Goal: Information Seeking & Learning: Learn about a topic

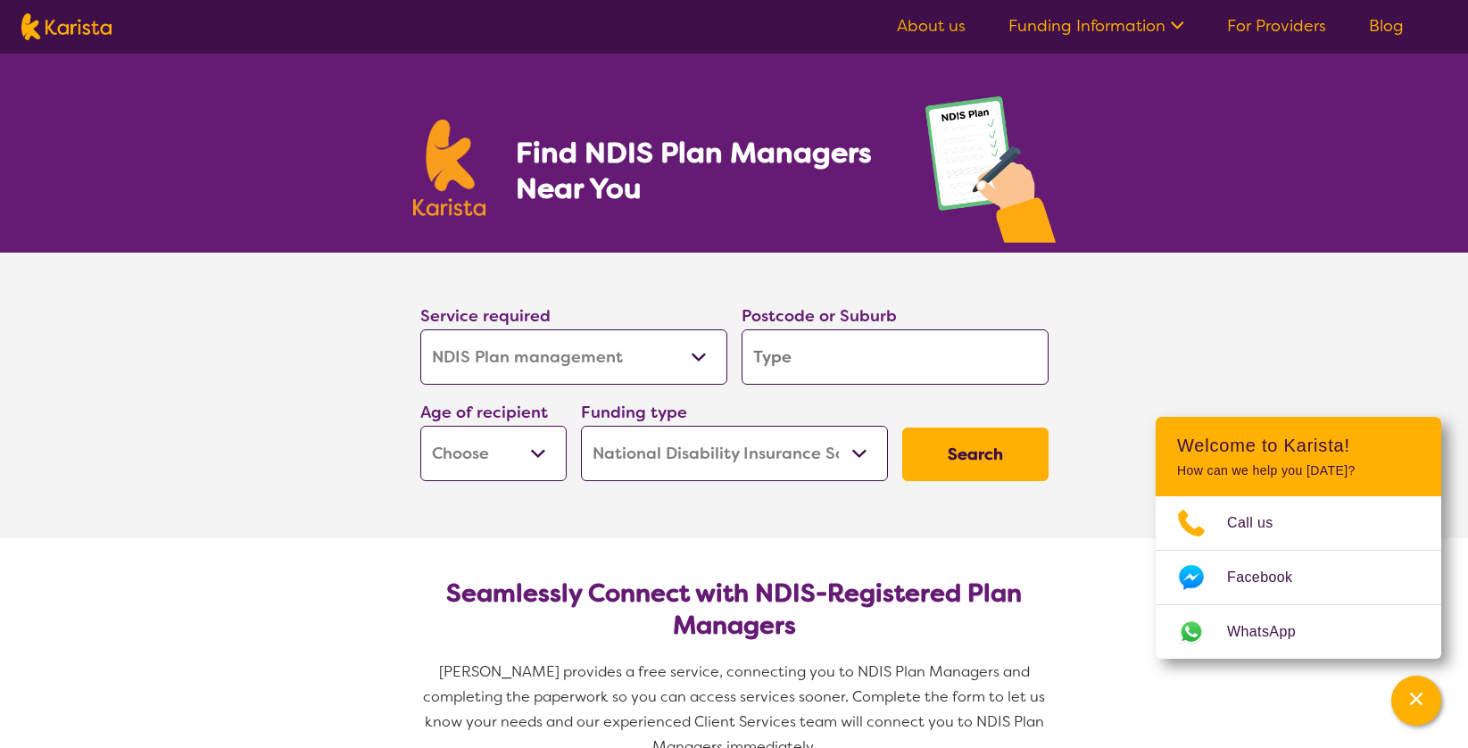
select select "NDIS Plan management"
select select "NDIS"
select select "NDIS Plan management"
select select "NDIS"
drag, startPoint x: 0, startPoint y: 0, endPoint x: 533, endPoint y: 454, distance: 700.0
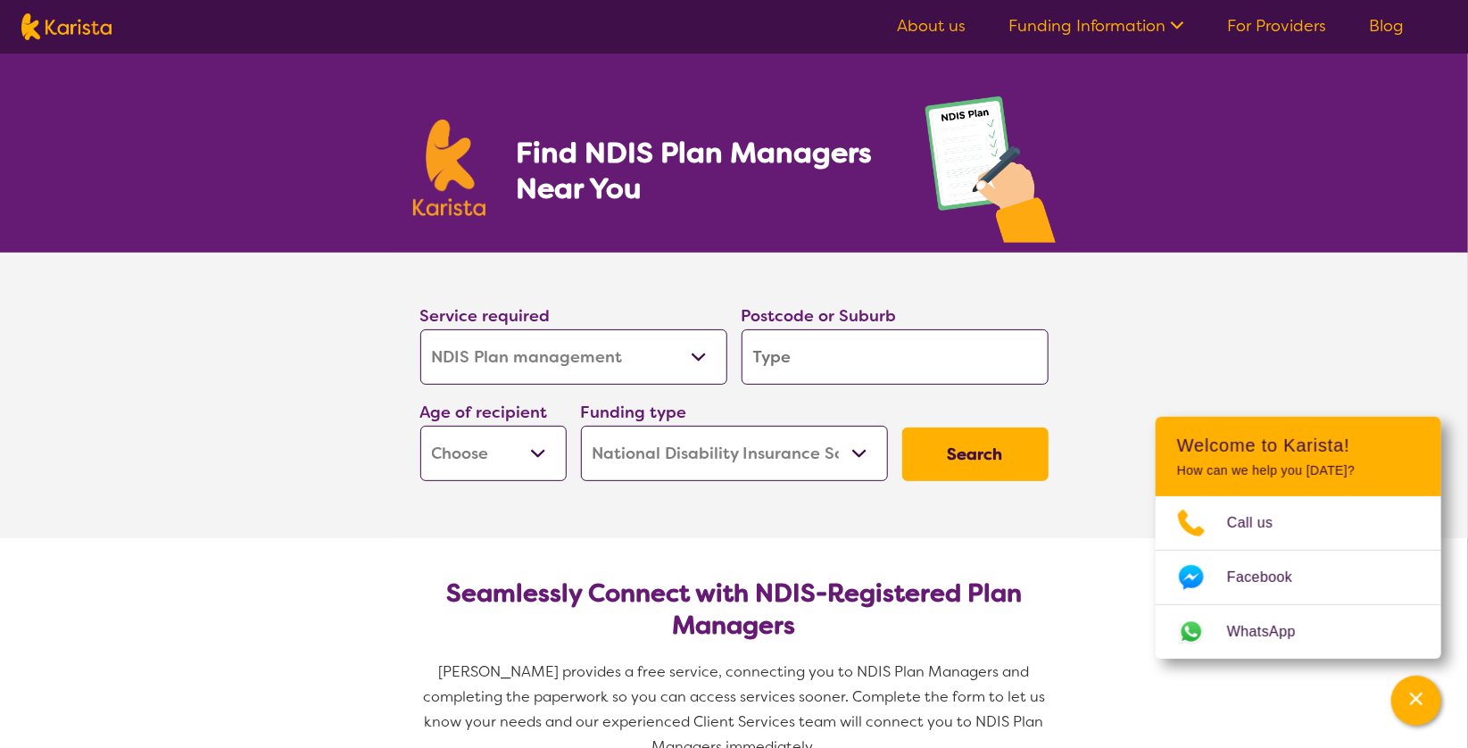
click at [533, 454] on select "Early Childhood - 0 to 9 Child - 10 to 11 Adolescent - 12 to 17 Adult - 18 to 6…" at bounding box center [493, 453] width 146 height 55
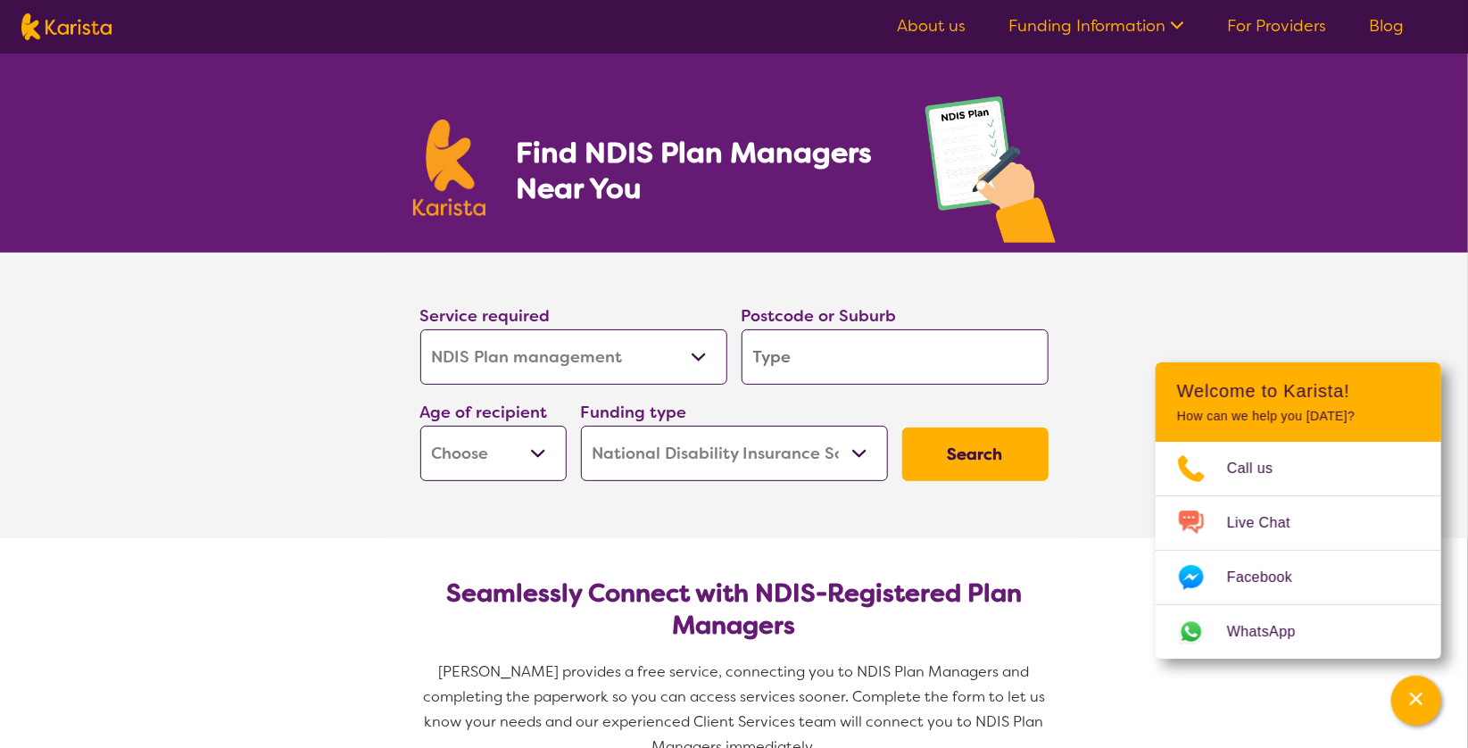
click at [550, 456] on select "Early Childhood - 0 to 9 Child - 10 to 11 Adolescent - 12 to 17 Adult - 18 to 6…" at bounding box center [493, 453] width 146 height 55
select select "EC"
click at [420, 426] on select "Early Childhood - 0 to 9 Child - 10 to 11 Adolescent - 12 to 17 Adult - 18 to 6…" at bounding box center [493, 453] width 146 height 55
select select "EC"
click at [820, 352] on input "search" at bounding box center [894, 356] width 307 height 55
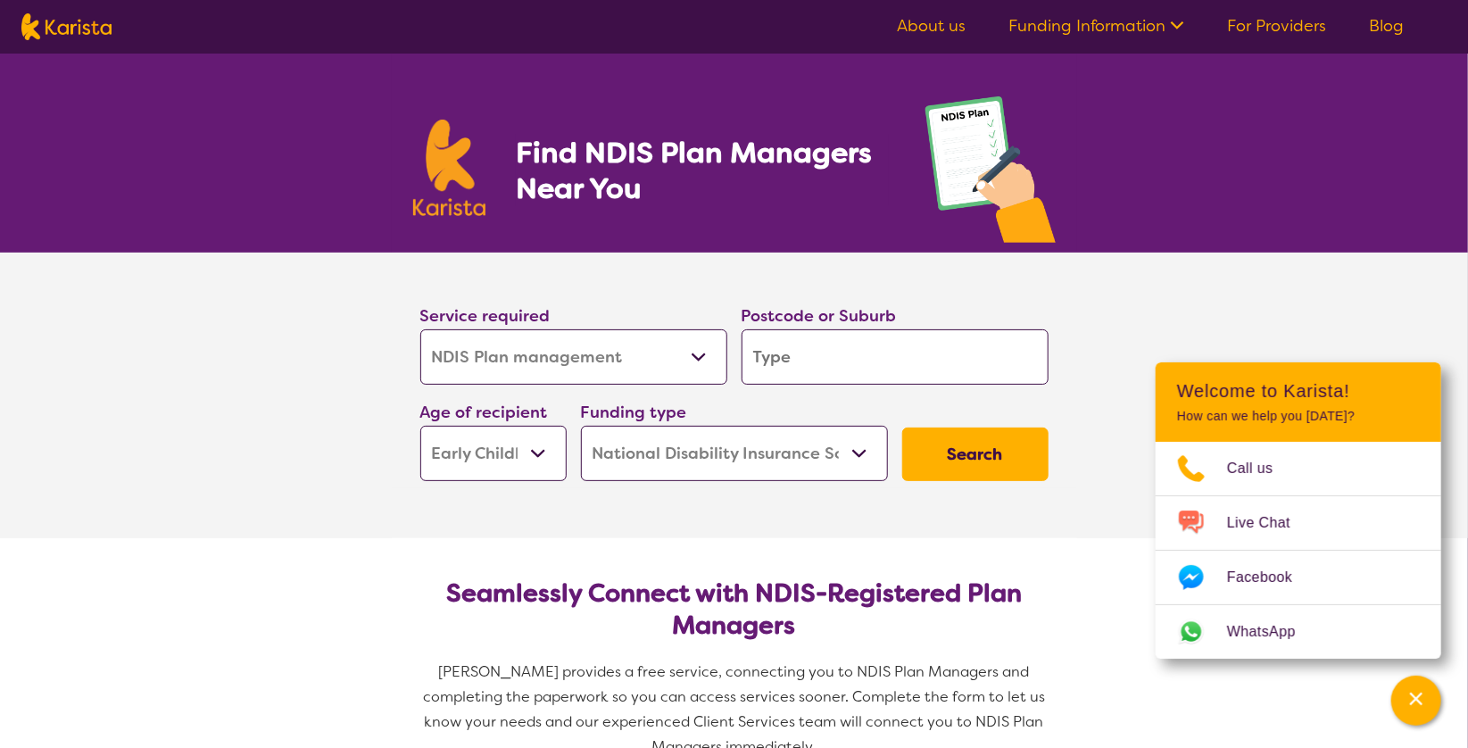
click at [1014, 448] on button "Search" at bounding box center [975, 454] width 146 height 54
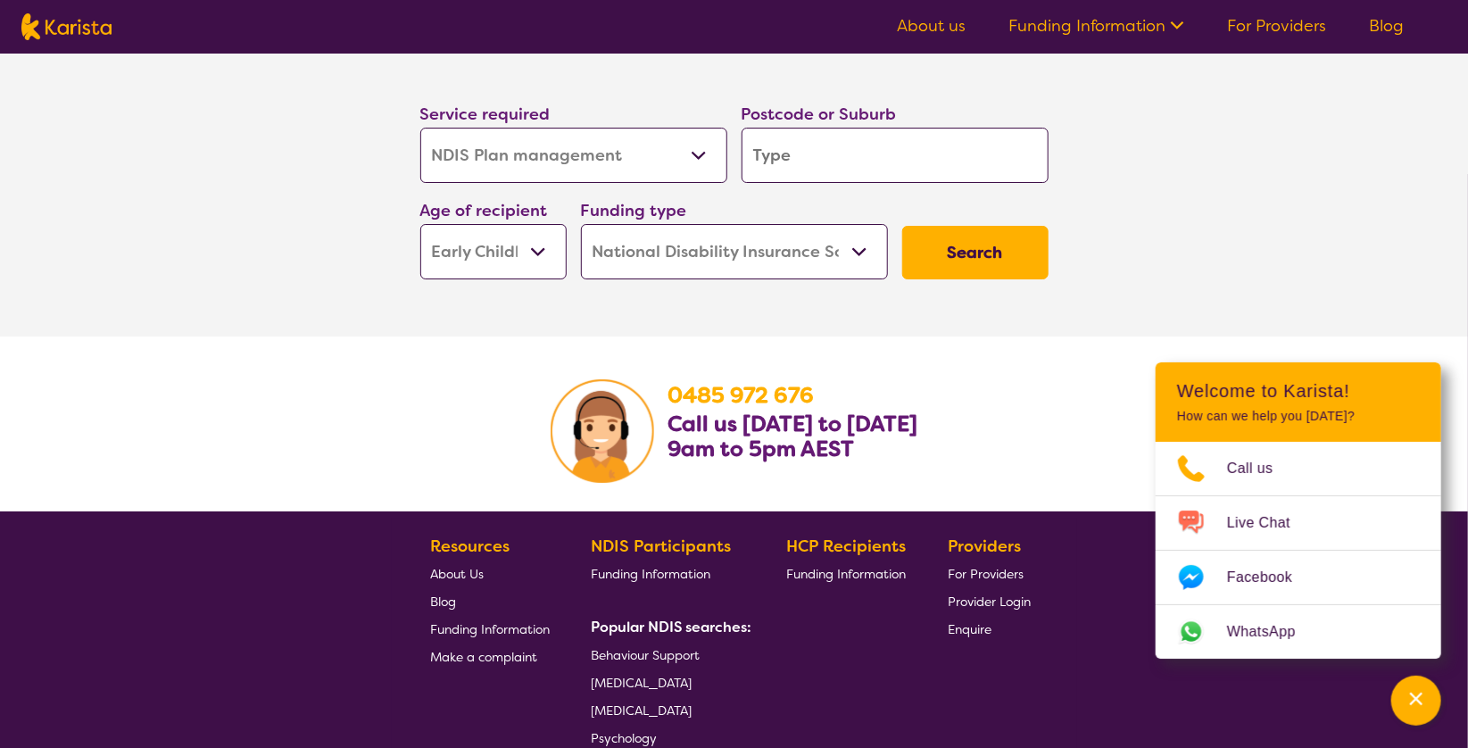
scroll to position [2919, 0]
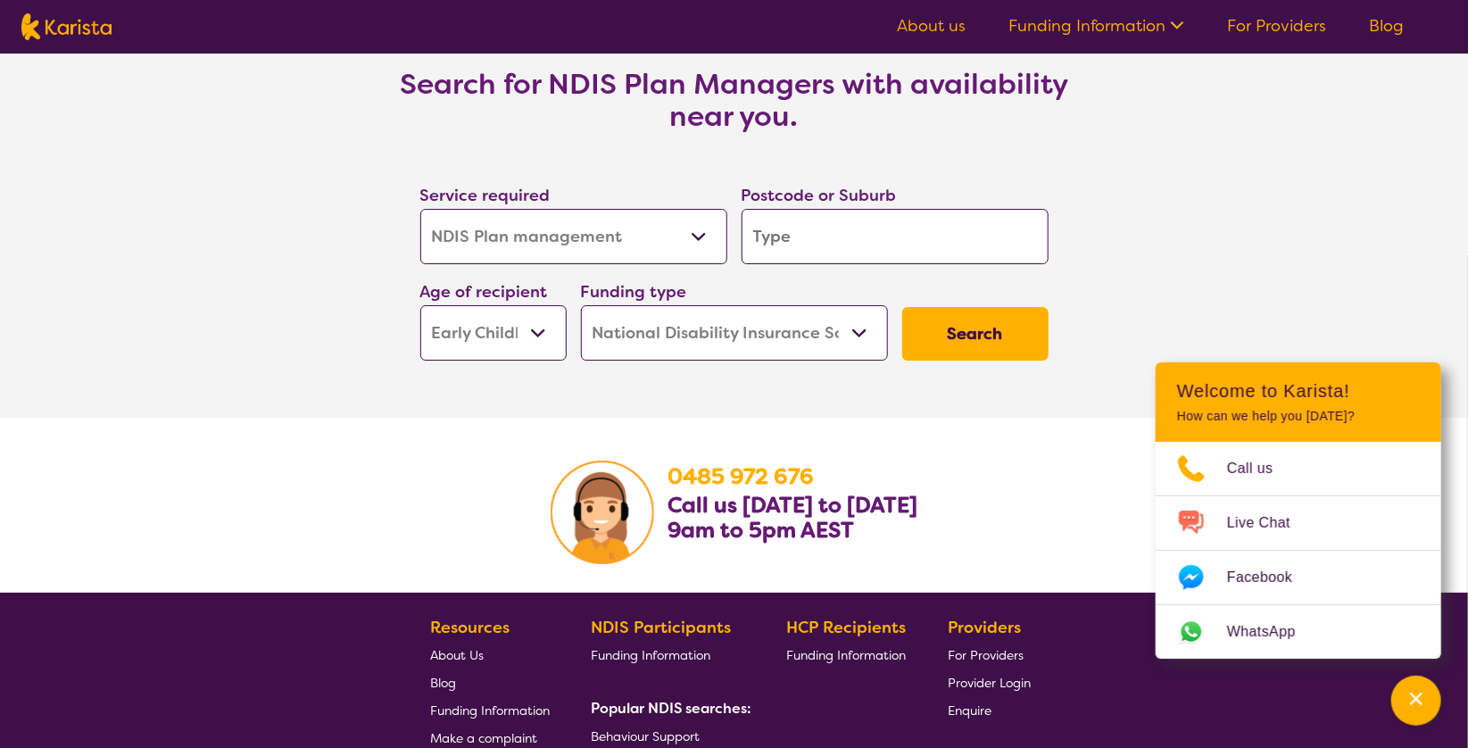
click at [987, 343] on button "Search" at bounding box center [975, 334] width 146 height 54
click at [758, 234] on input "search" at bounding box center [894, 236] width 307 height 55
type input "N"
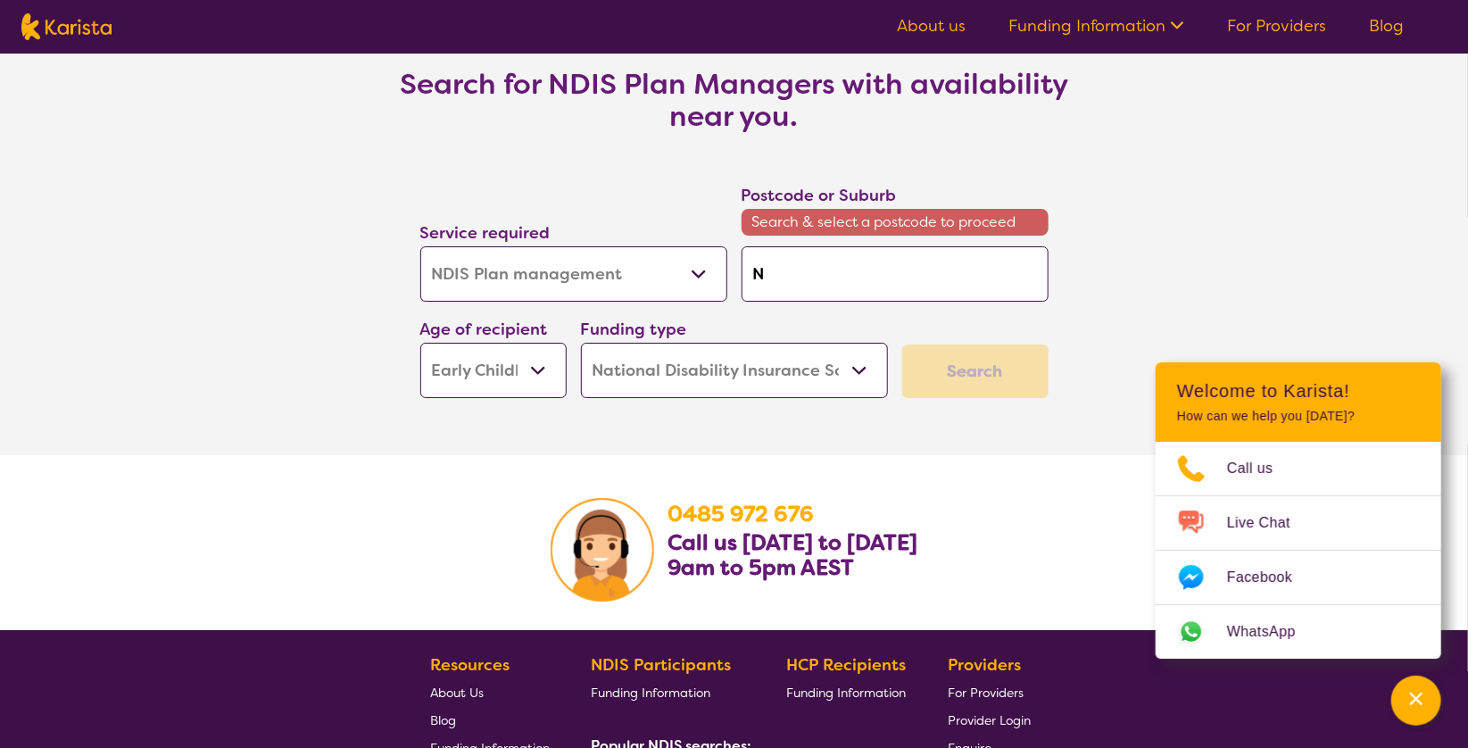
type input "NS"
type input "[GEOGRAPHIC_DATA]"
type input "NS"
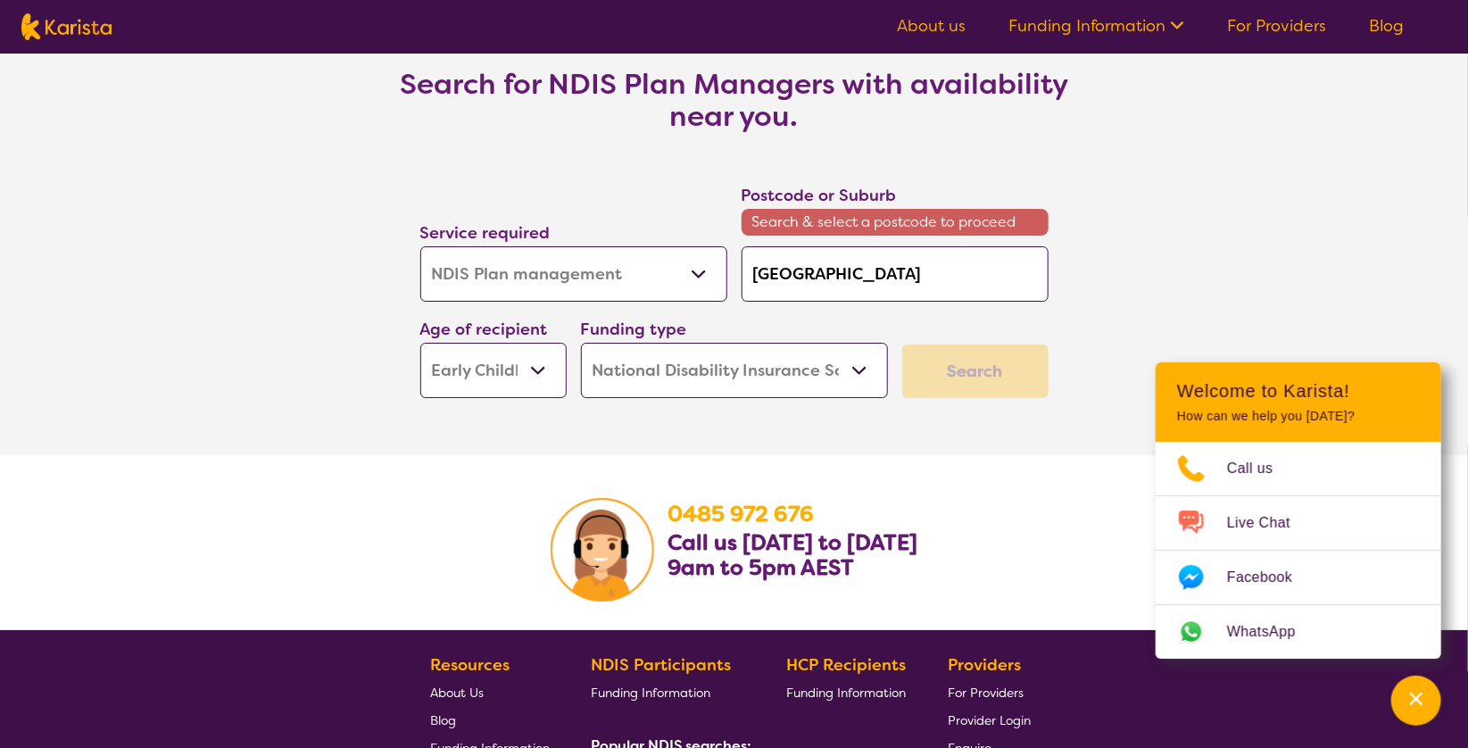
type input "NS"
type input "N"
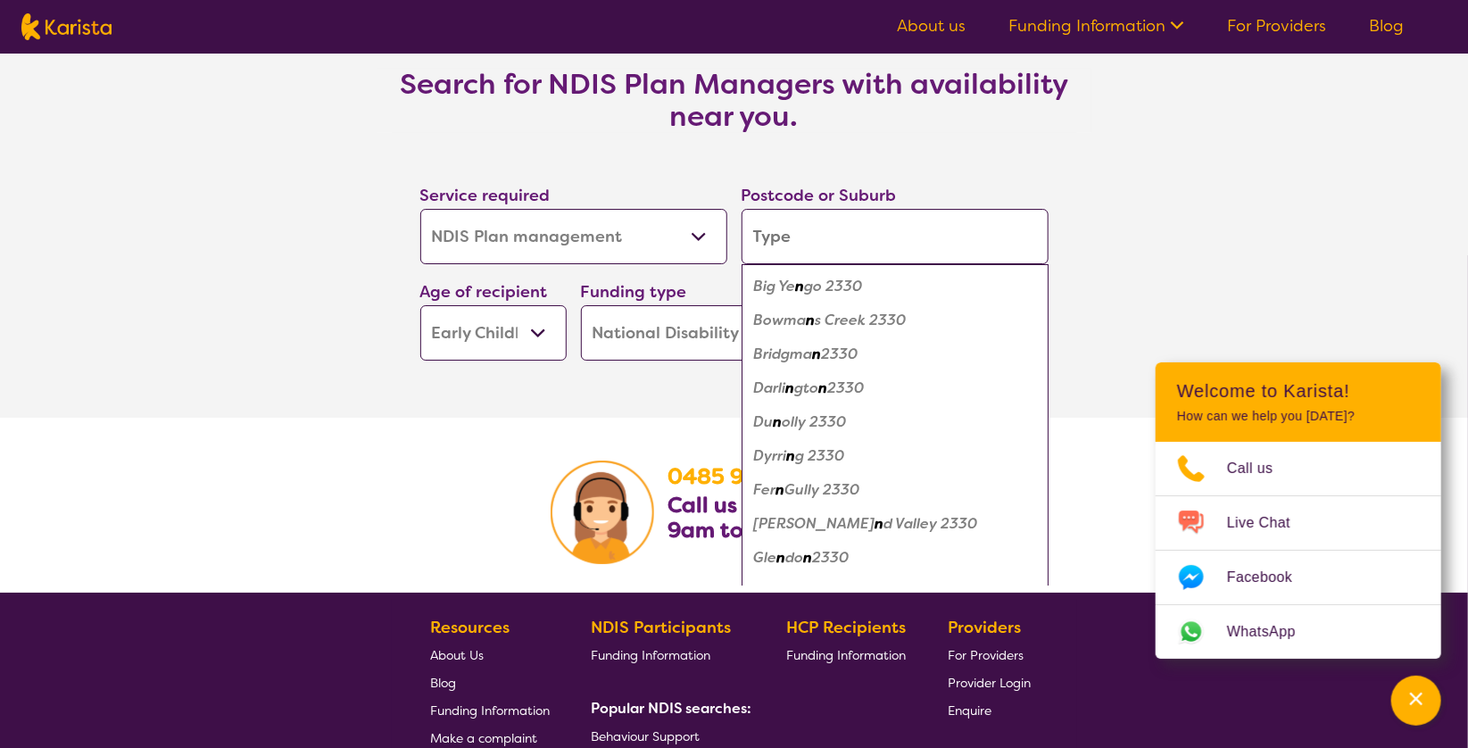
type input "M"
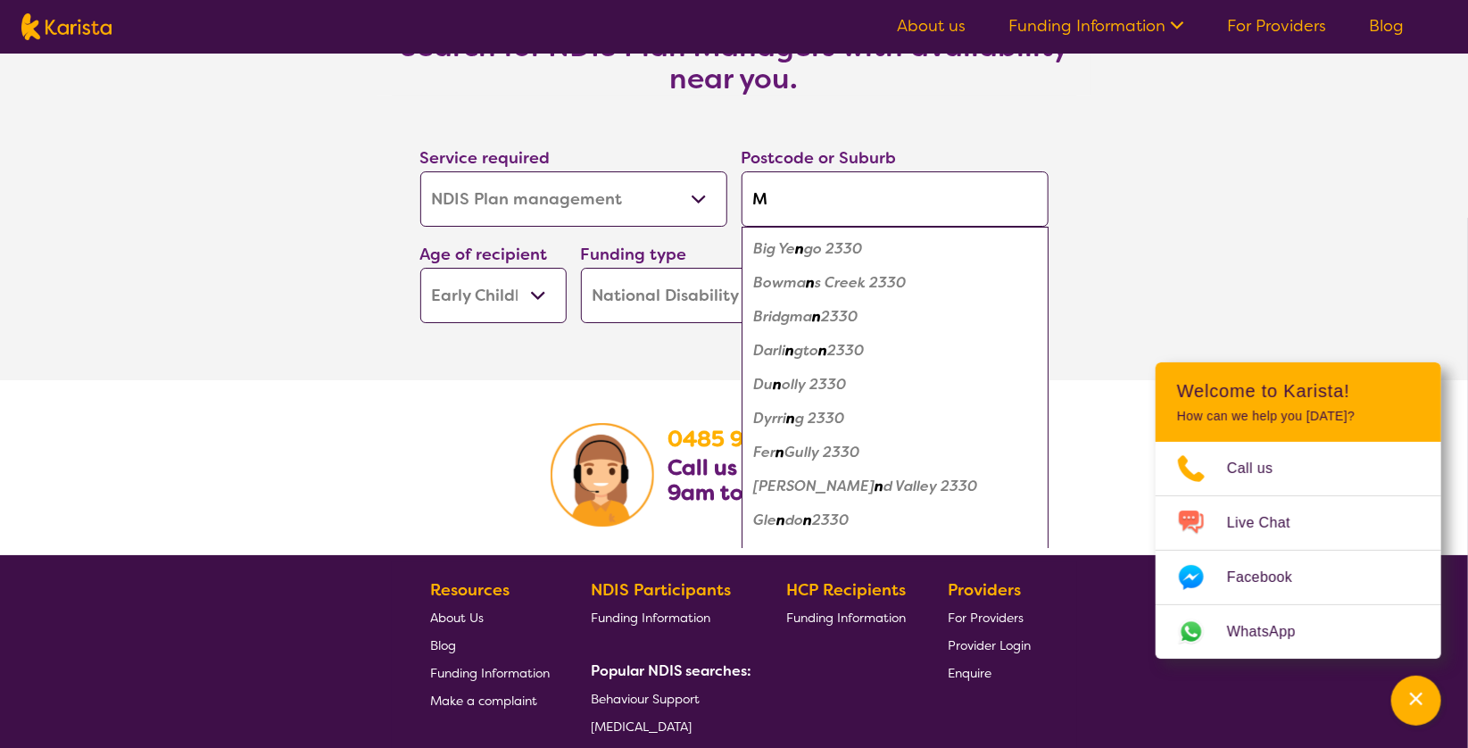
type input "Ma"
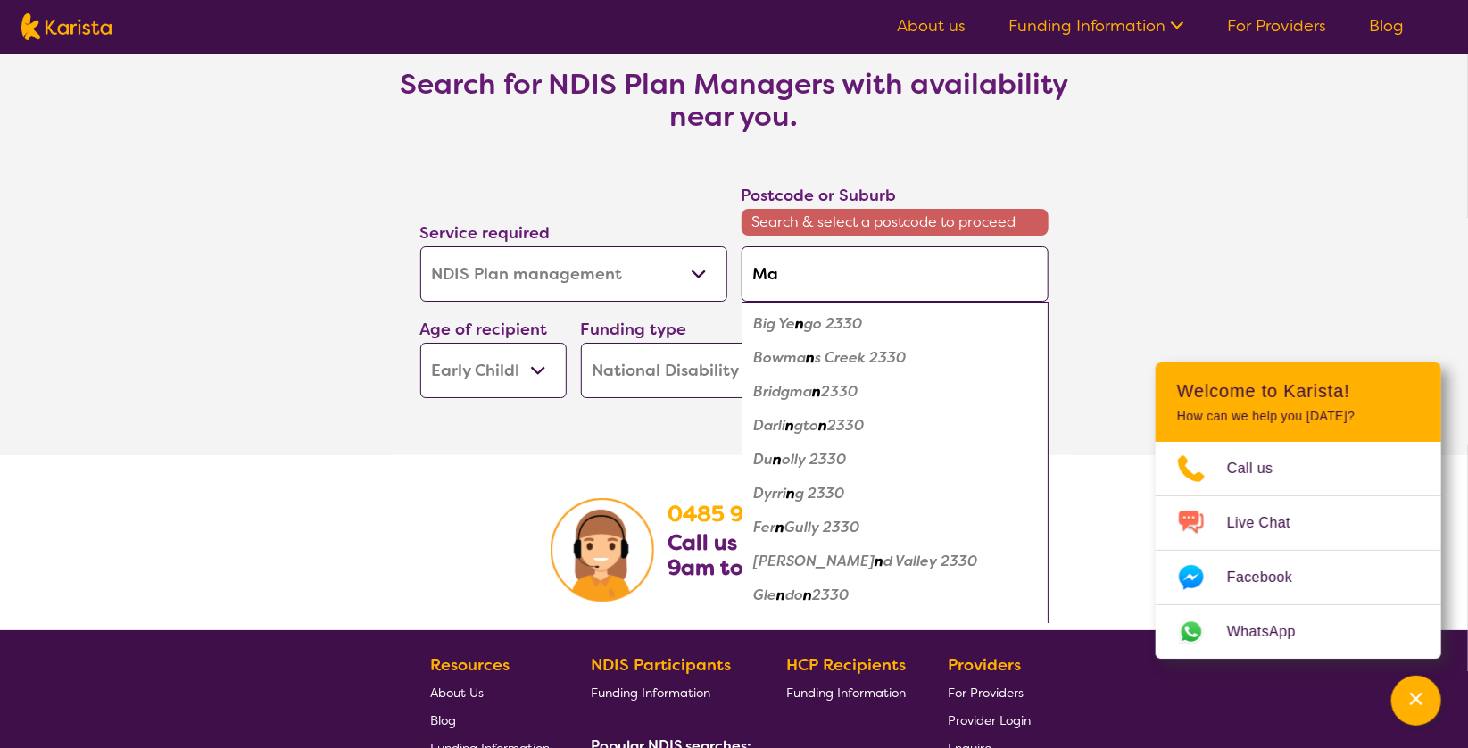
type input "Mas"
type input "Masc"
type input "Masco"
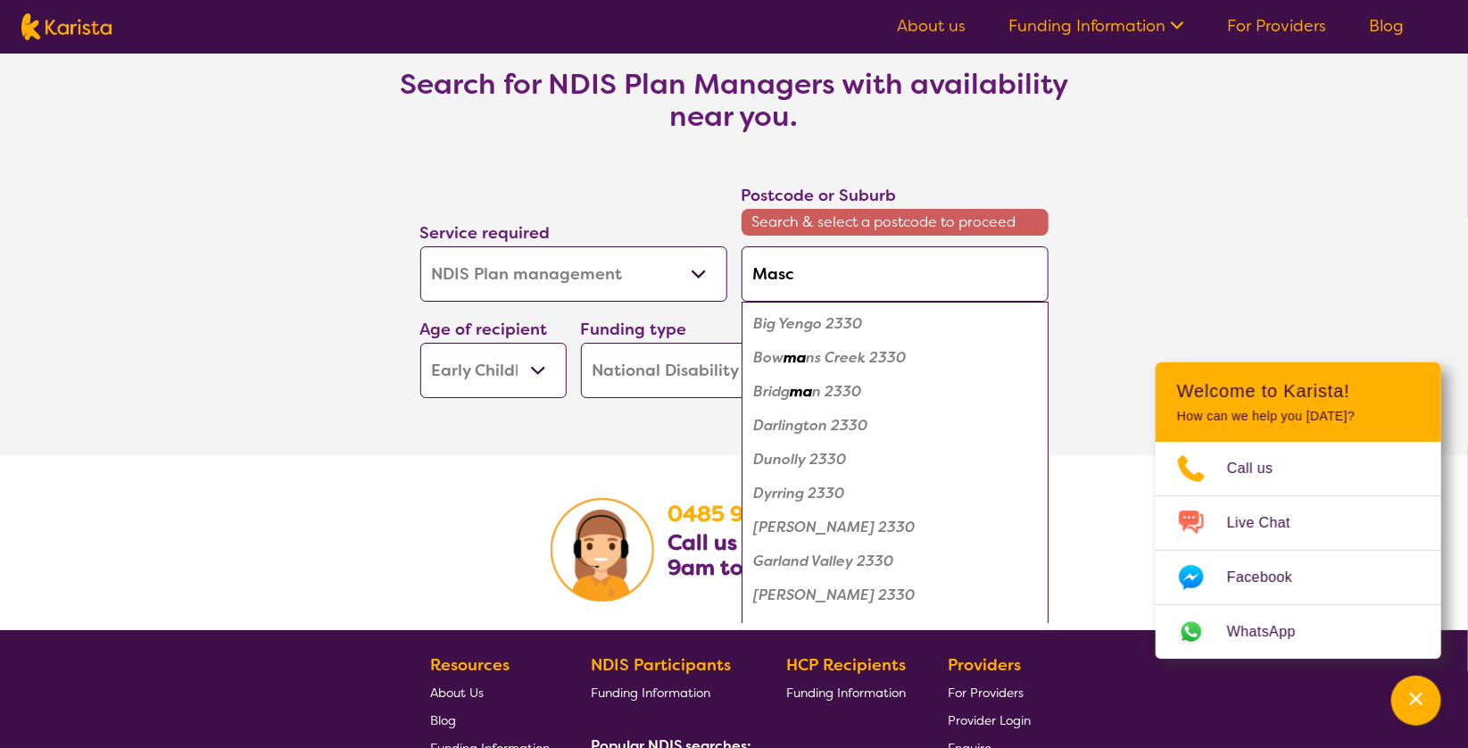
type input "Masco"
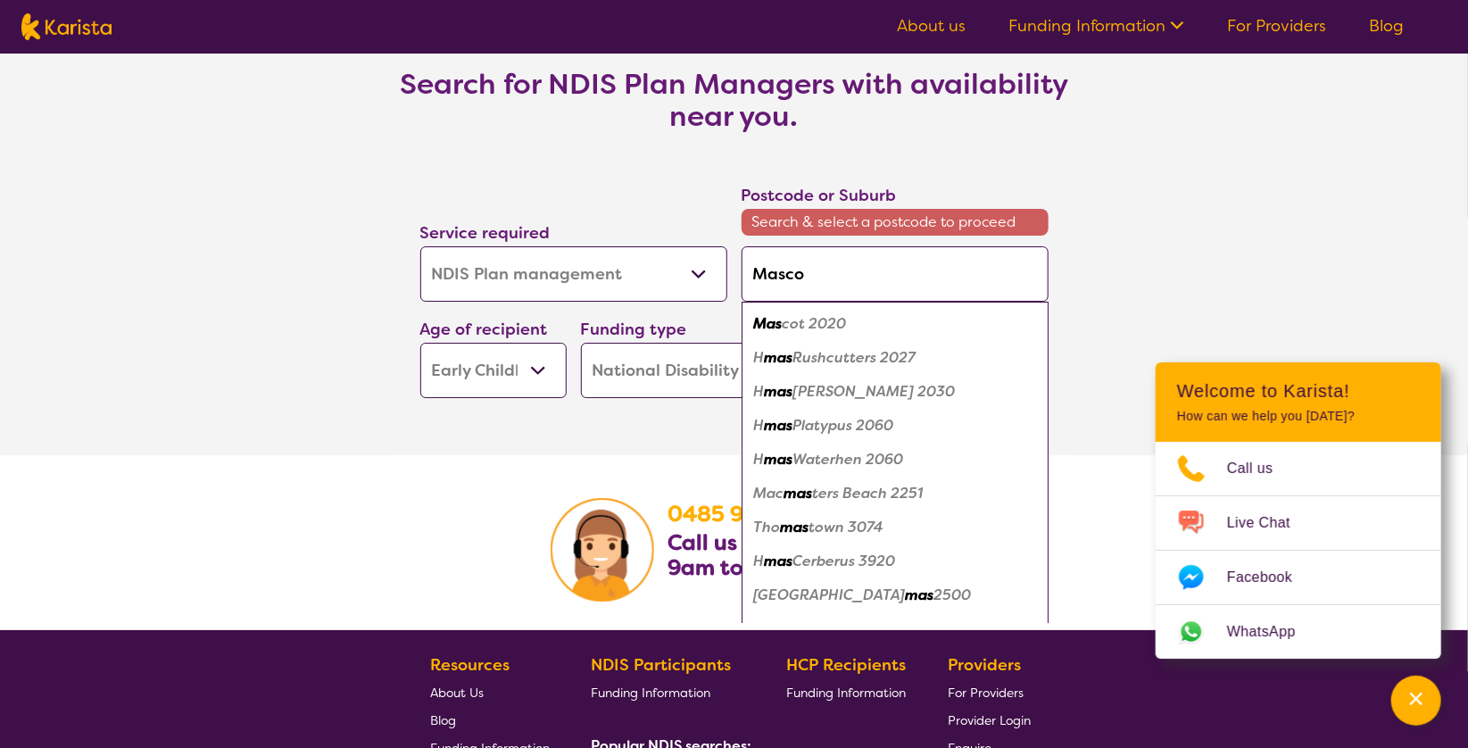
type input "Mascot"
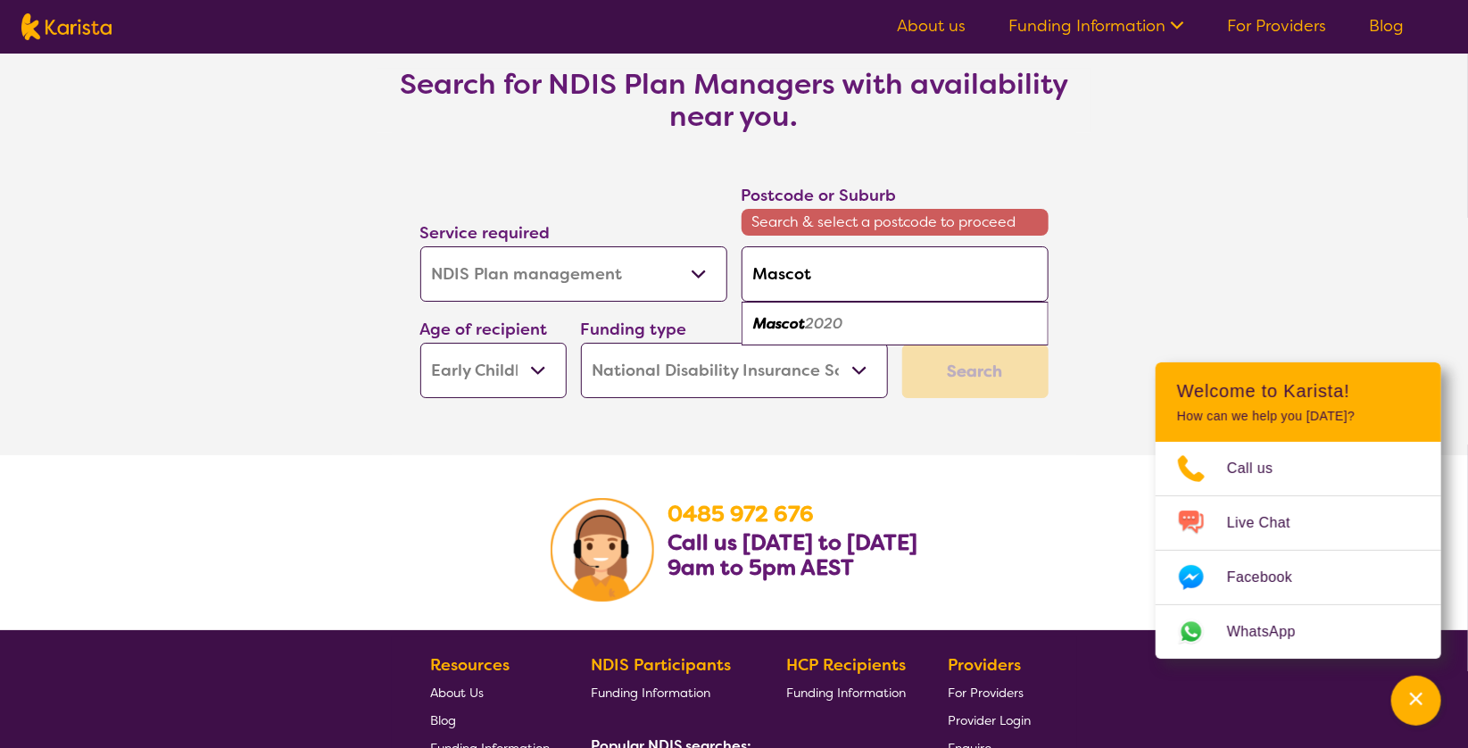
type input "Mascot"
click at [817, 319] on em "2020" at bounding box center [824, 323] width 37 height 19
type input "2020"
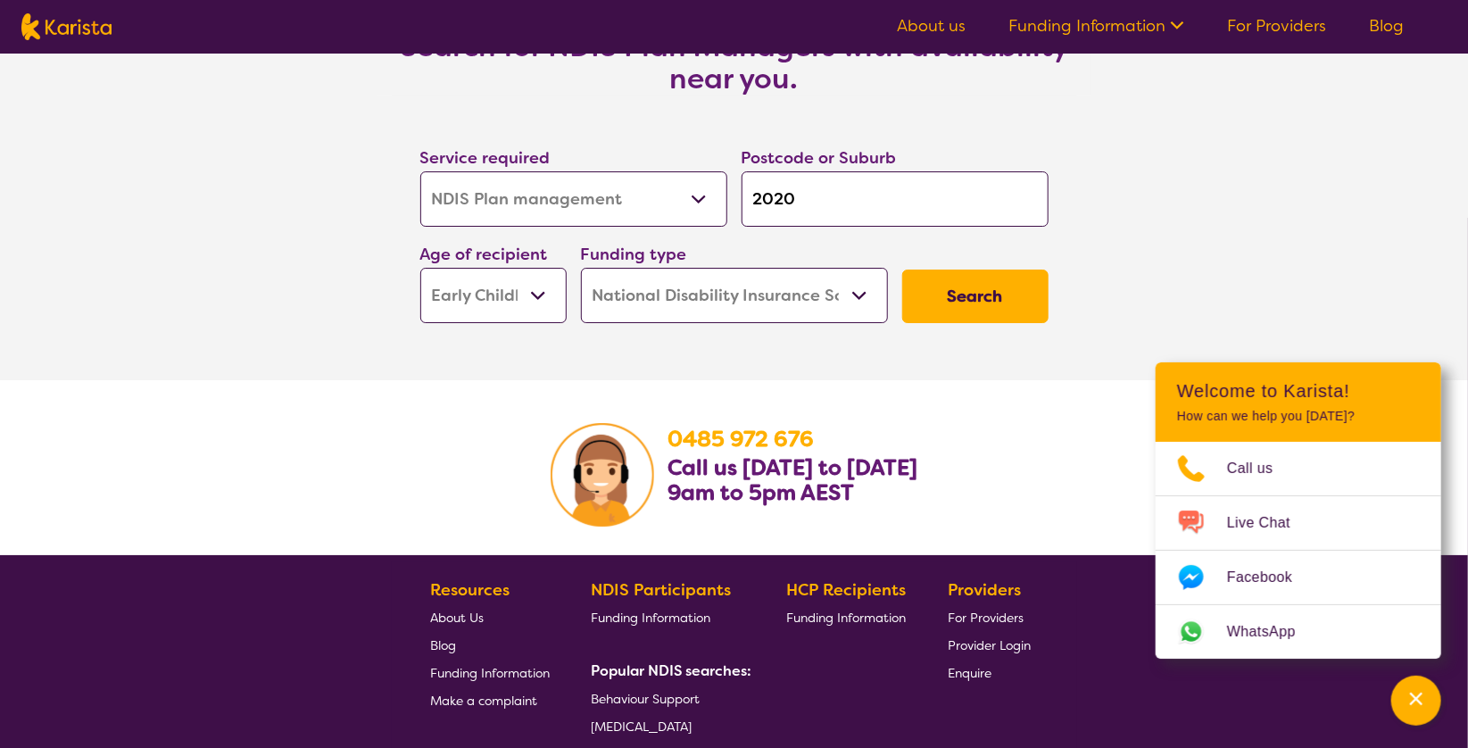
scroll to position [2919, 0]
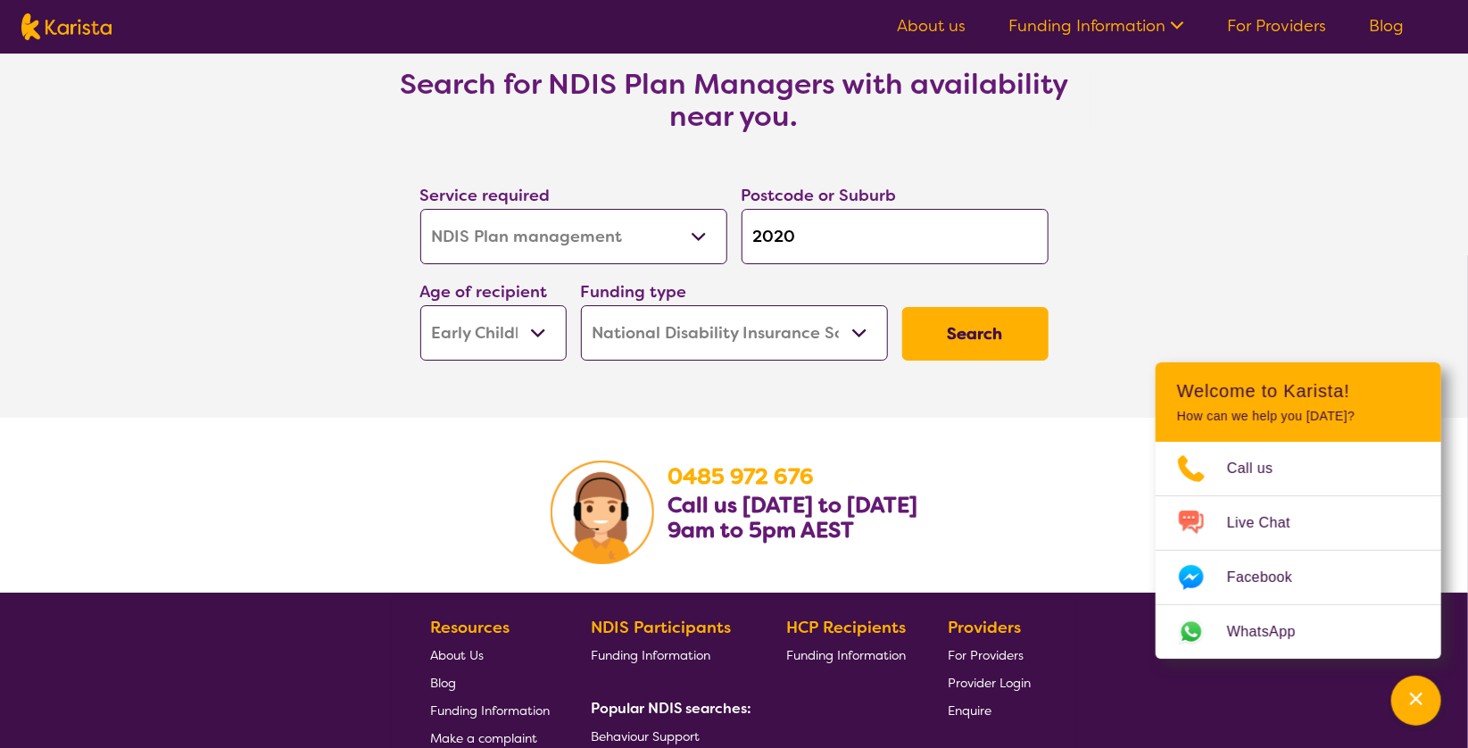
click at [956, 335] on button "Search" at bounding box center [975, 334] width 146 height 54
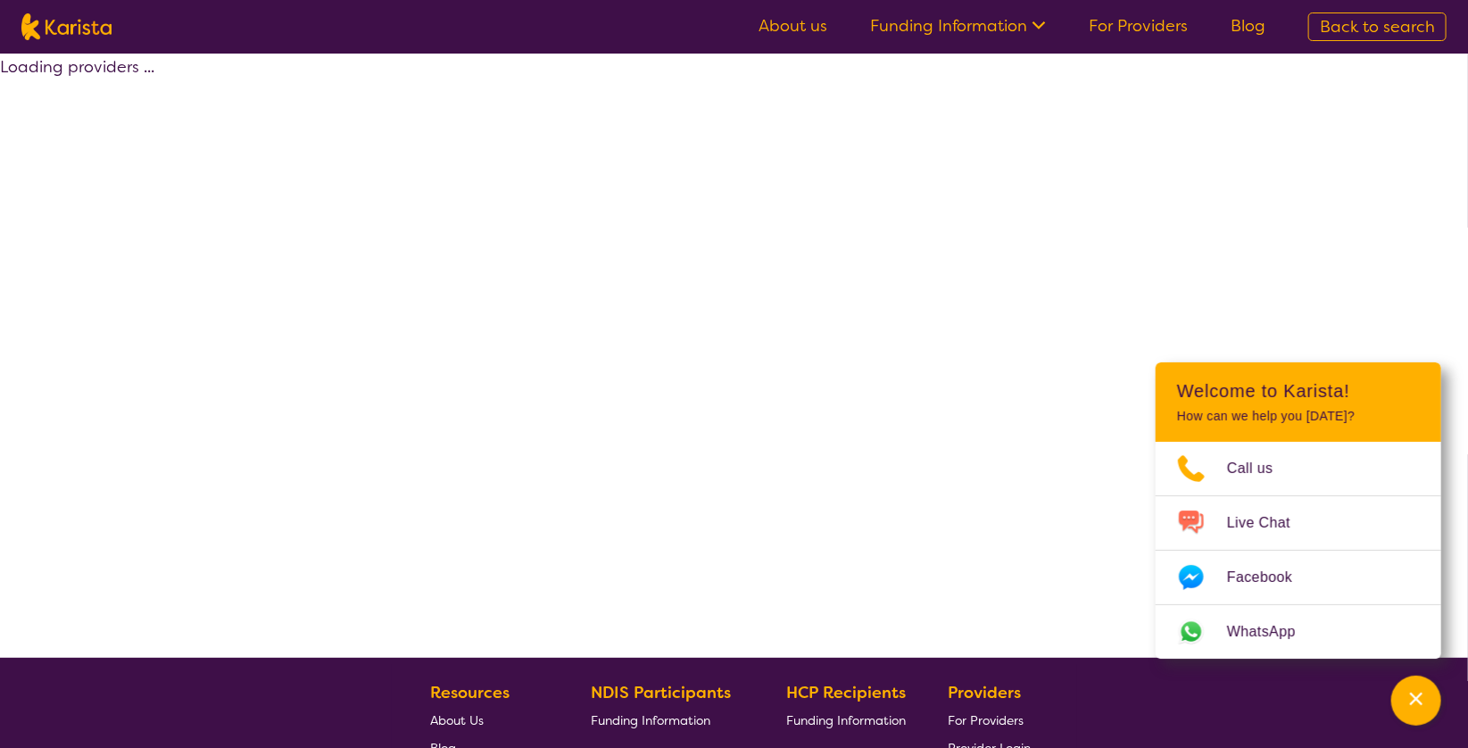
select select "by_score"
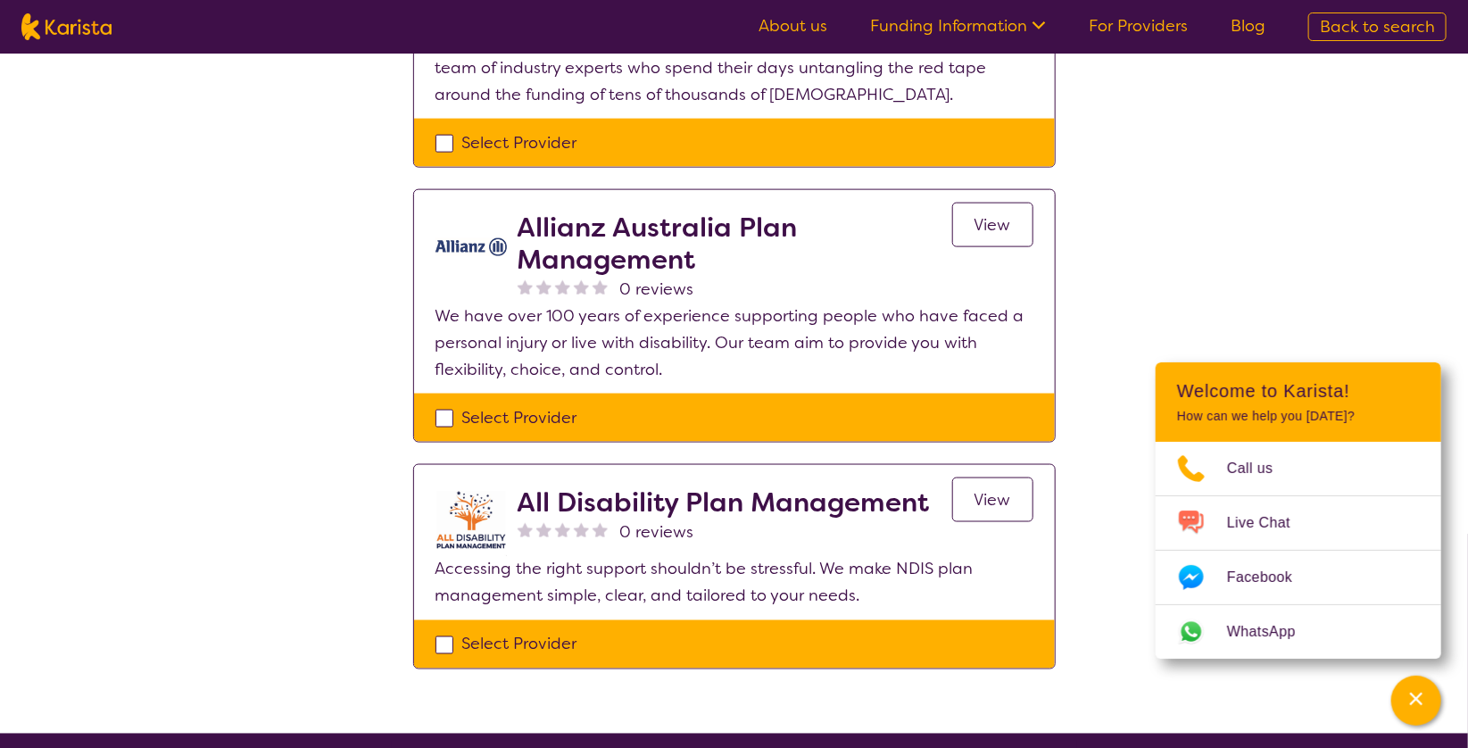
scroll to position [1216, 0]
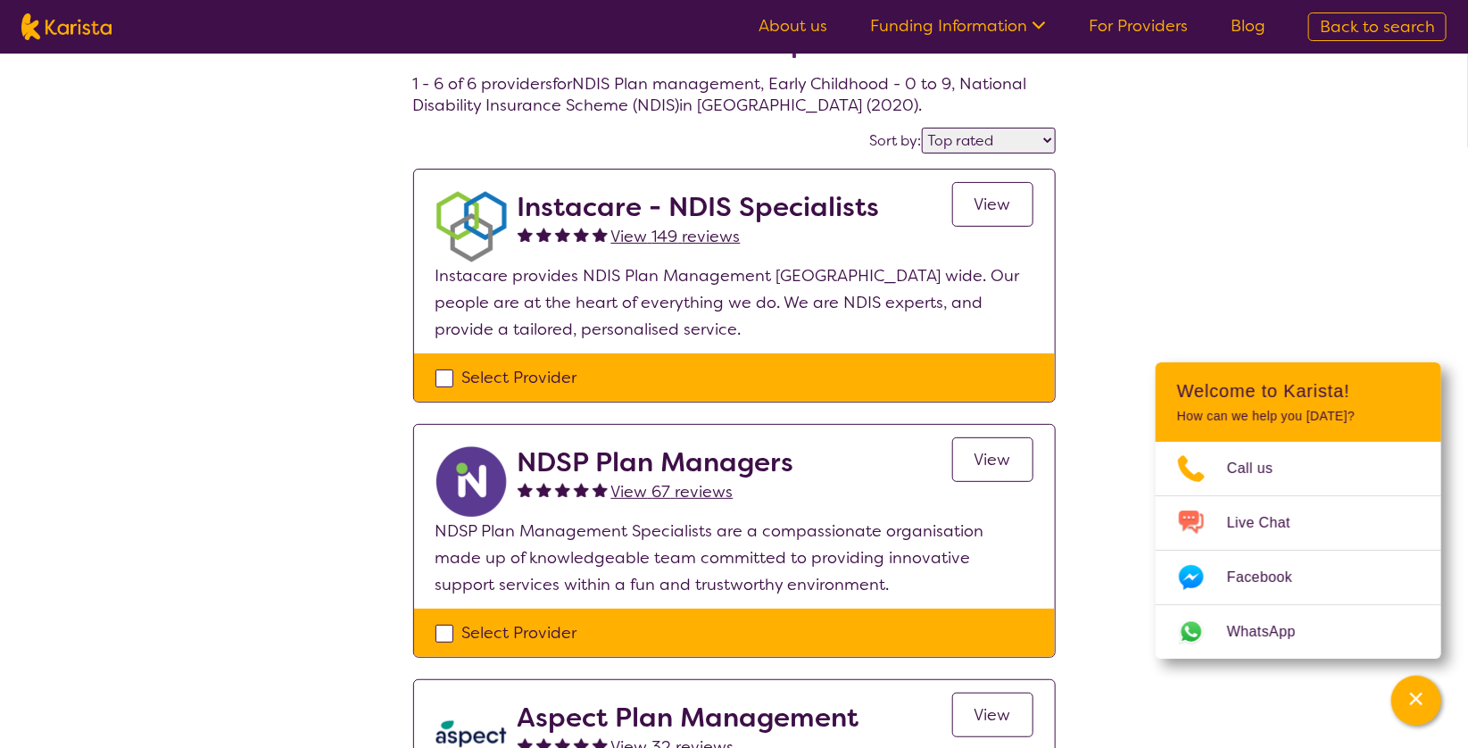
scroll to position [0, 0]
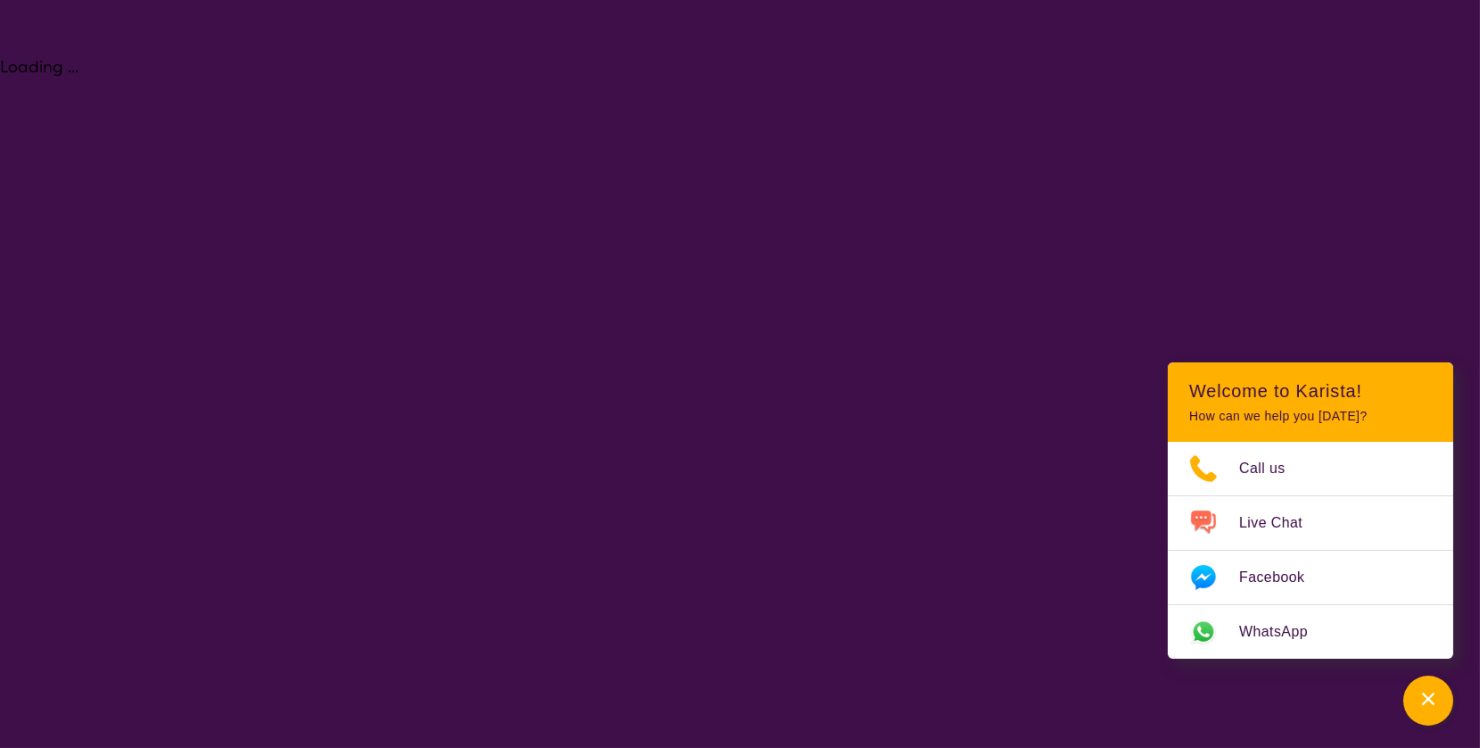
select select "NDIS Plan management"
select select "EC"
select select "NDIS"
select select "NDIS Plan management"
select select "EC"
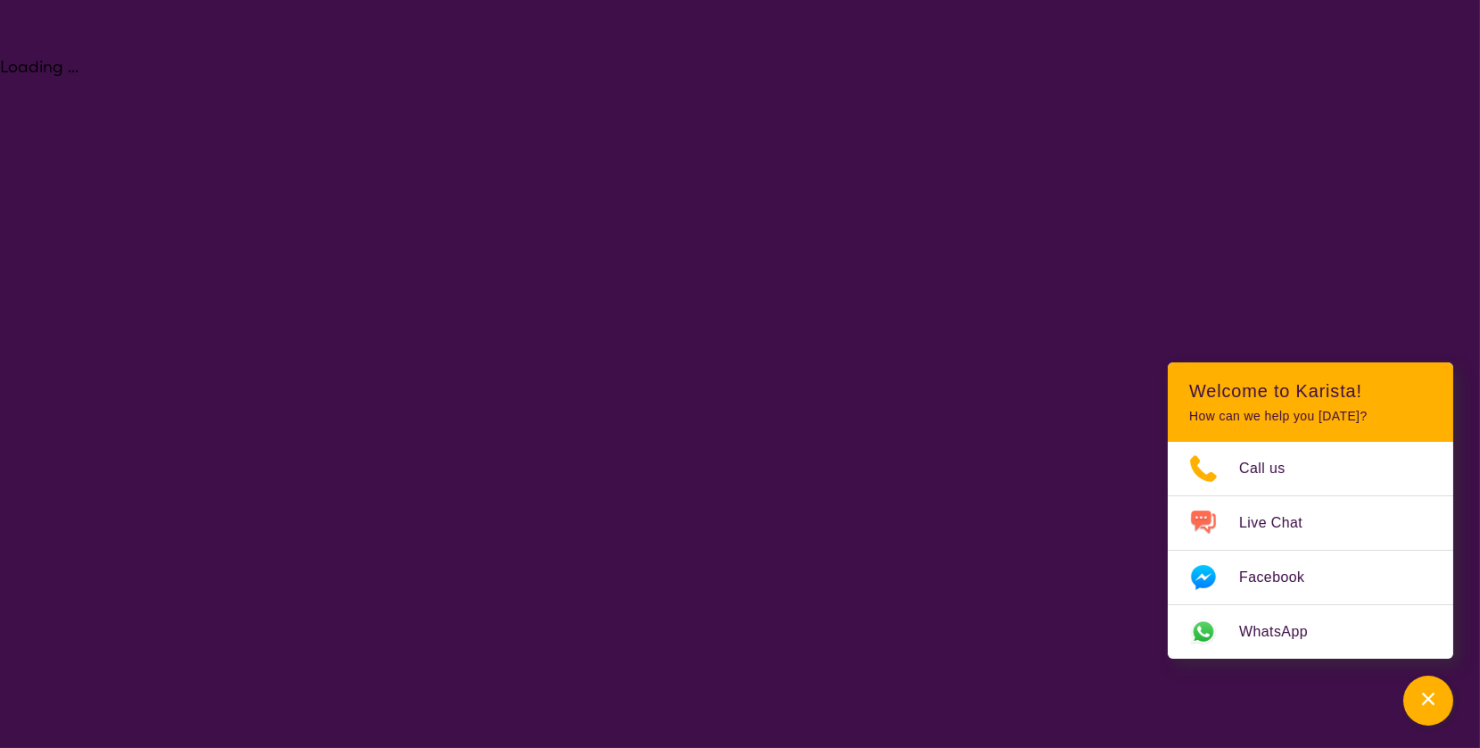
select select "NDIS"
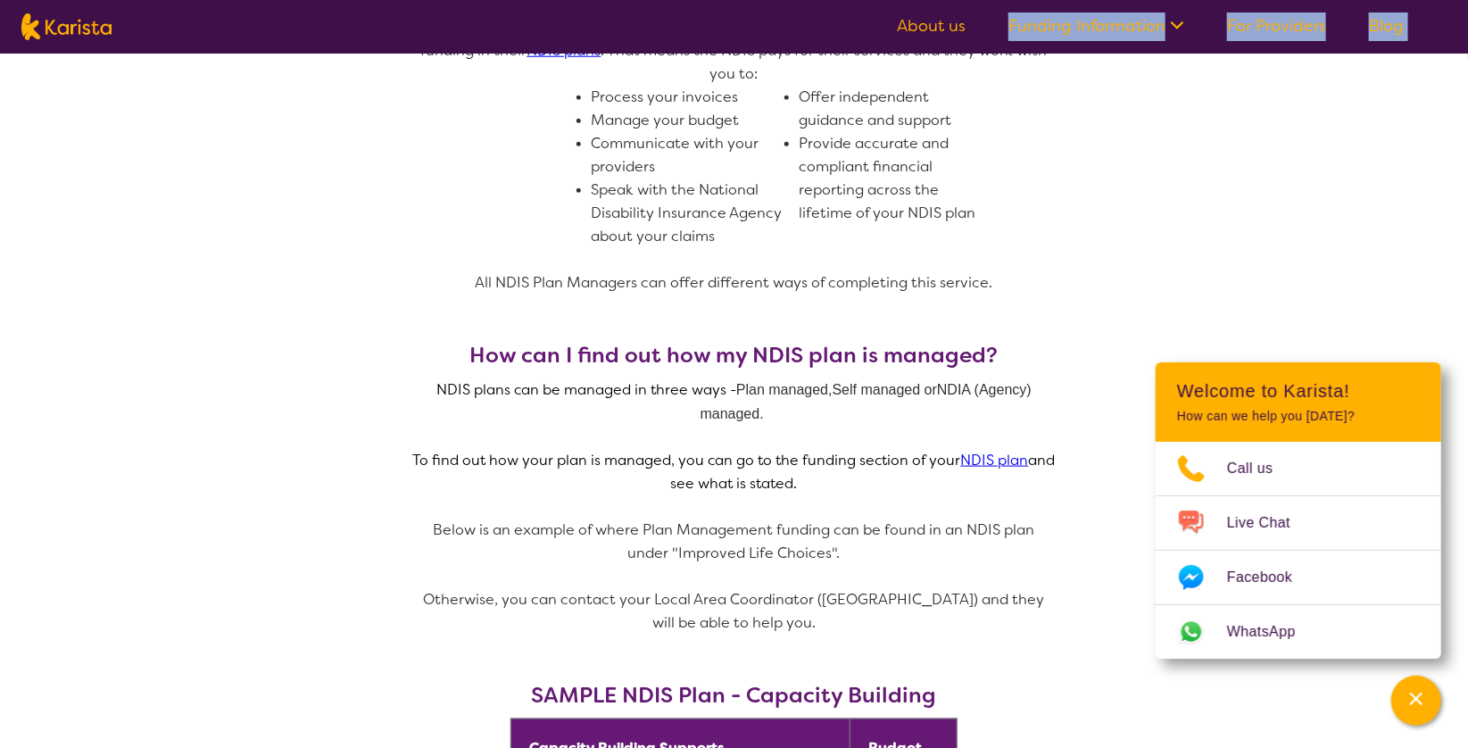
scroll to position [814, 0]
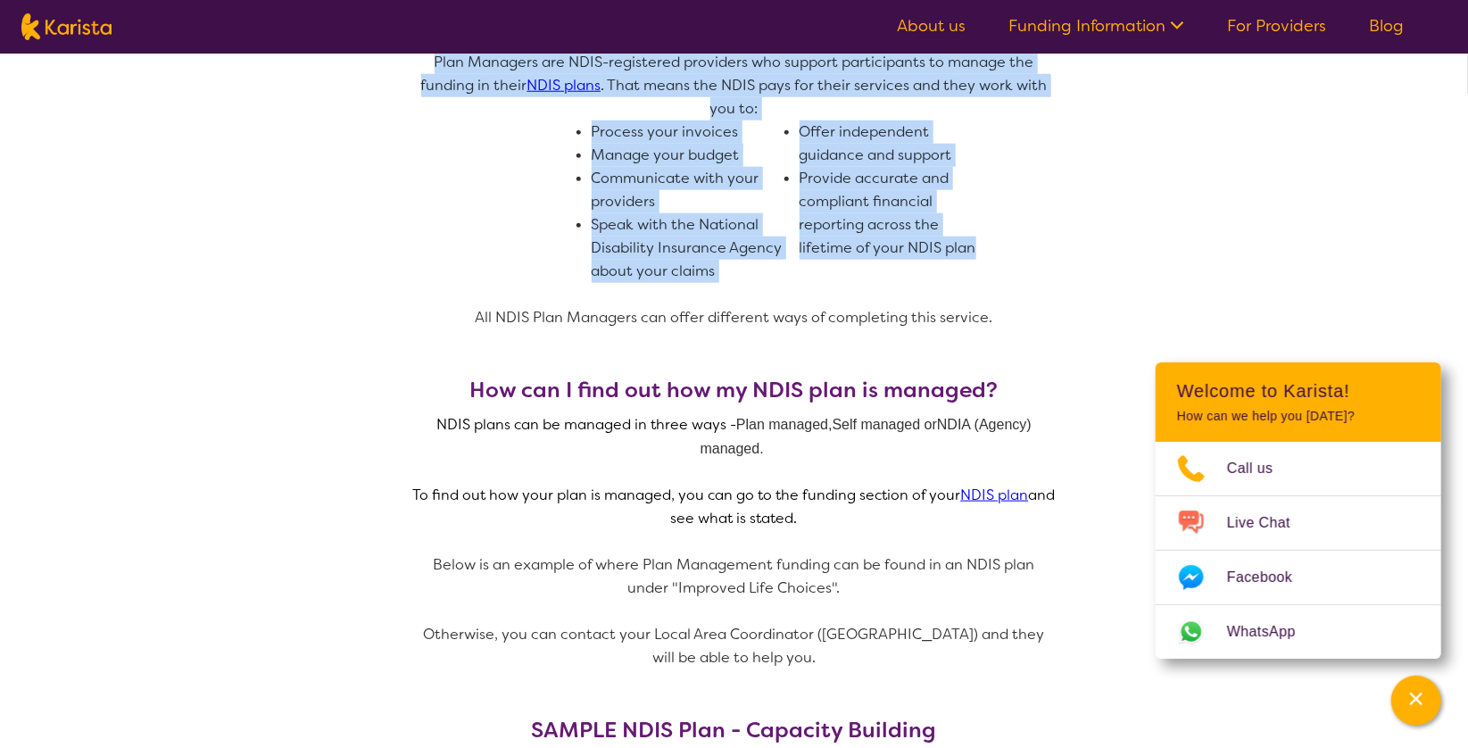
drag, startPoint x: 542, startPoint y: 434, endPoint x: 983, endPoint y: 268, distance: 471.8
click at [983, 268] on div "What does a NDIS Plan Manager do? Plan Managers are NDIS-registered providers w…" at bounding box center [734, 196] width 642 height 362
copy div "What does a NDIS Plan Manager do? Plan Managers are NDIS-registered providers w…"
